Goal: Information Seeking & Learning: Learn about a topic

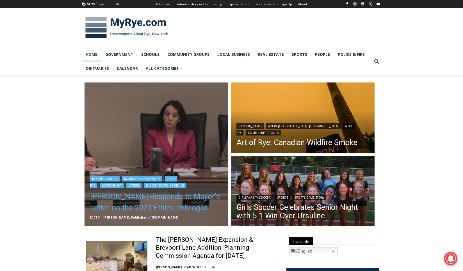
click at [94, 197] on link "[PERSON_NAME] Responds to Mayor’s Letter on the 2023 Ethics Imbroglio" at bounding box center [156, 202] width 133 height 22
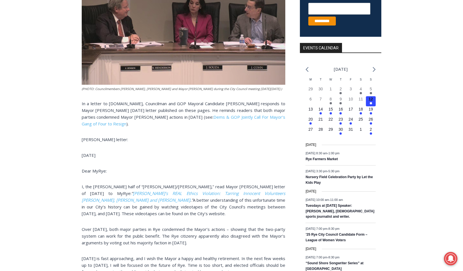
scroll to position [215, 0]
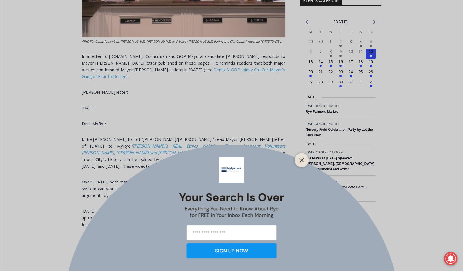
click at [52, 172] on div "Your Search is Over Everything You Need to Know About Rye for FREE in Your Inbo…" at bounding box center [231, 135] width 463 height 271
click at [301, 163] on button "Close" at bounding box center [302, 160] width 8 height 8
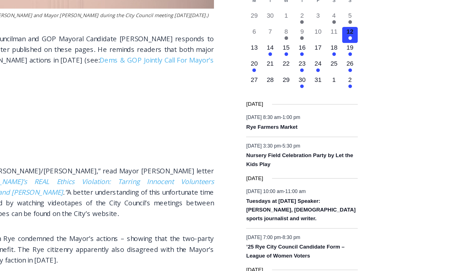
scroll to position [193, 0]
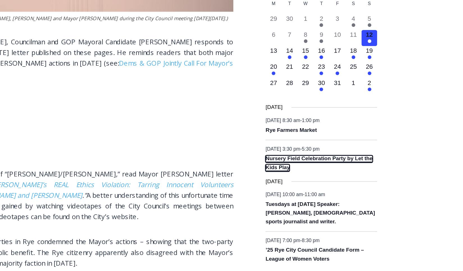
click at [349, 158] on link "Nursery Field Celebration Party by Let the Kids Play" at bounding box center [339, 154] width 67 height 10
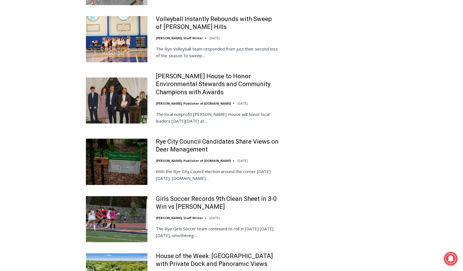
scroll to position [738, 0]
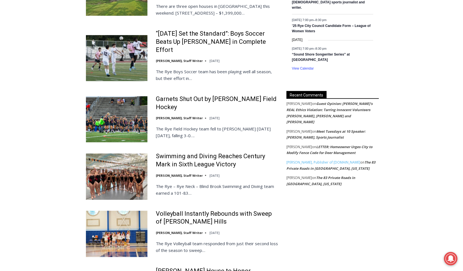
scroll to position [558, 0]
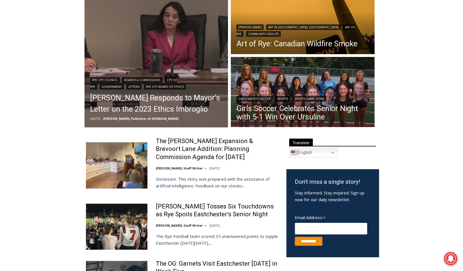
scroll to position [122, 0]
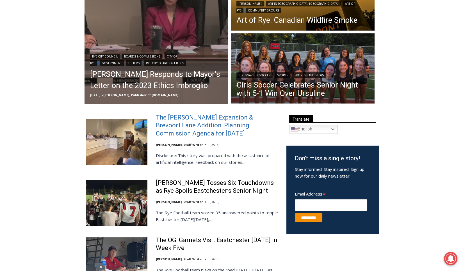
click at [213, 128] on link "The [PERSON_NAME] Expansion & Brevoort Lane Addition: Planning Commission Agend…" at bounding box center [217, 126] width 123 height 24
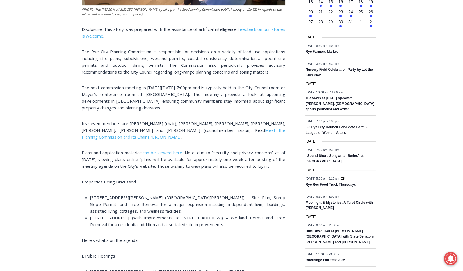
scroll to position [264, 0]
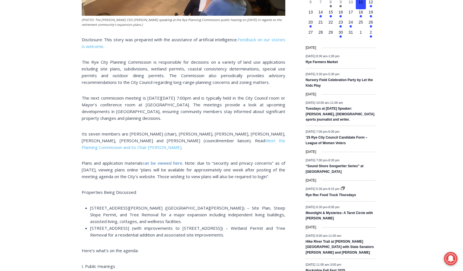
click at [160, 163] on span "can be viewed here" at bounding box center [163, 163] width 40 height 6
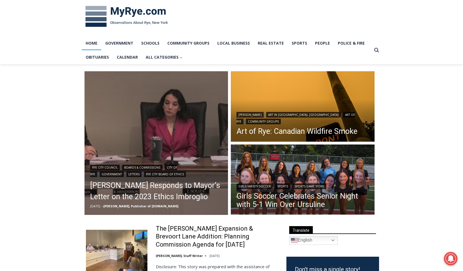
scroll to position [11, 0]
